Goal: Complete application form

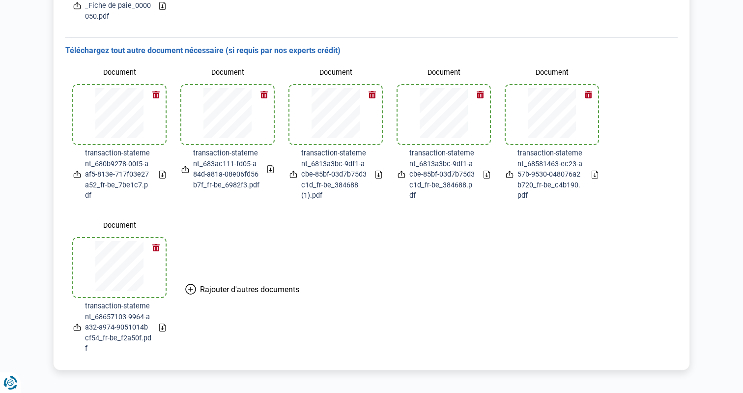
scroll to position [571, 0]
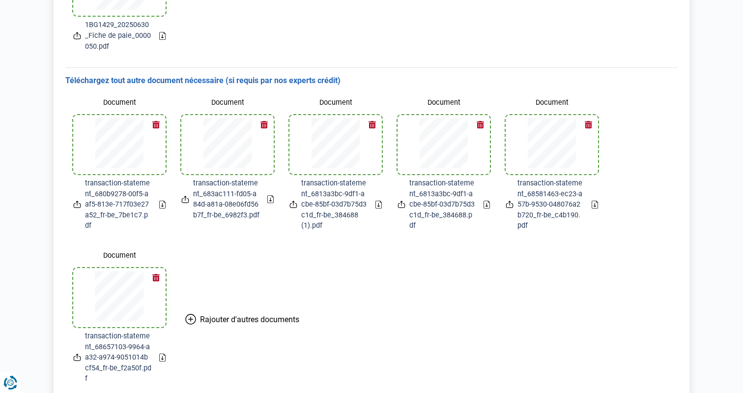
scroll to position [571, 0]
